Goal: Entertainment & Leisure: Consume media (video, audio)

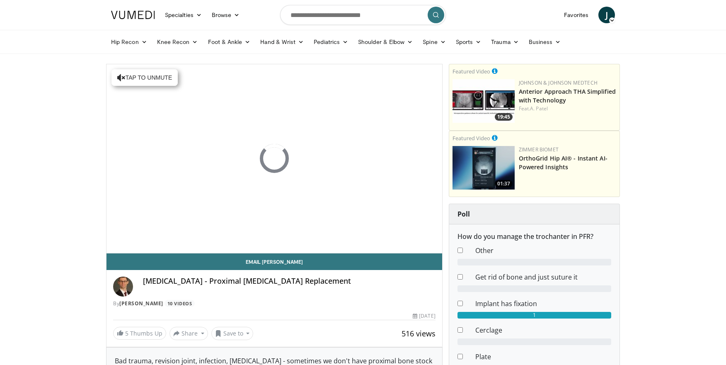
click at [132, 243] on div "10 seconds Tap to unmute" at bounding box center [275, 158] width 336 height 189
click at [155, 81] on button "Tap to unmute" at bounding box center [144, 77] width 66 height 17
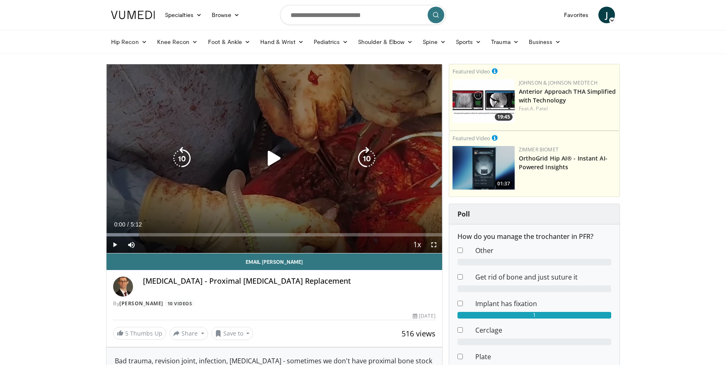
drag, startPoint x: 0, startPoint y: 0, endPoint x: 276, endPoint y: 158, distance: 318.0
click at [276, 158] on icon "Video Player" at bounding box center [274, 158] width 23 height 23
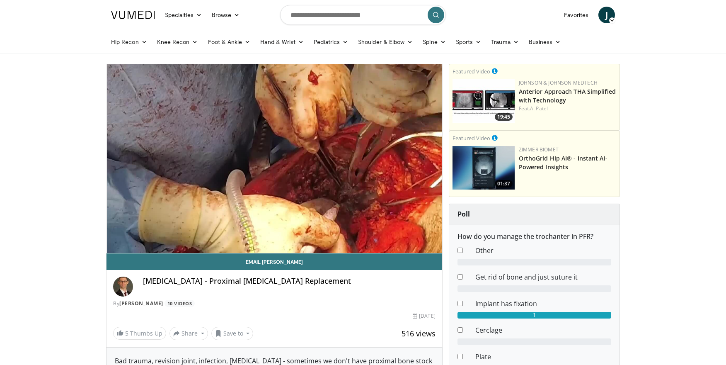
drag, startPoint x: 276, startPoint y: 158, endPoint x: 134, endPoint y: 231, distance: 159.6
click at [134, 231] on video-js "**********" at bounding box center [275, 158] width 336 height 189
drag, startPoint x: 134, startPoint y: 231, endPoint x: 119, endPoint y: 249, distance: 23.8
click at [119, 249] on div "10 seconds Tap to unmute" at bounding box center [275, 158] width 336 height 189
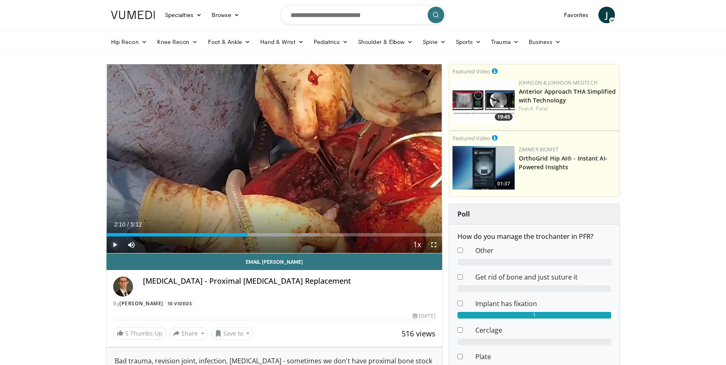
click at [113, 244] on span "Video Player" at bounding box center [115, 244] width 17 height 17
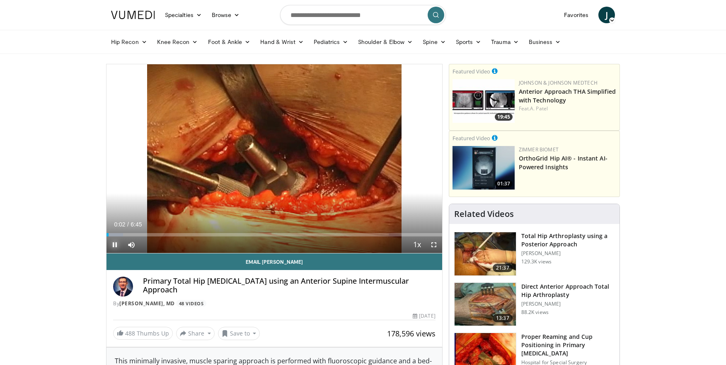
click at [114, 242] on span "Video Player" at bounding box center [115, 244] width 17 height 17
